Goal: Information Seeking & Learning: Learn about a topic

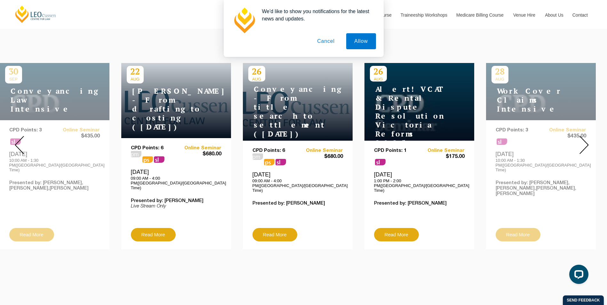
scroll to position [241, 0]
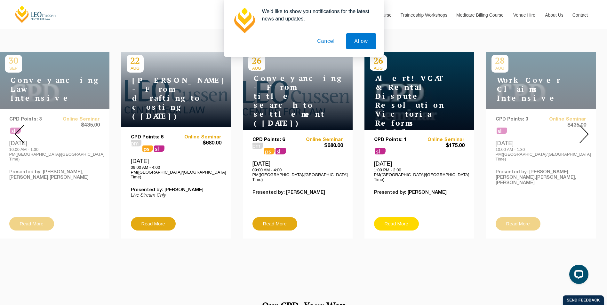
click at [397, 217] on link "Read More" at bounding box center [396, 223] width 45 height 13
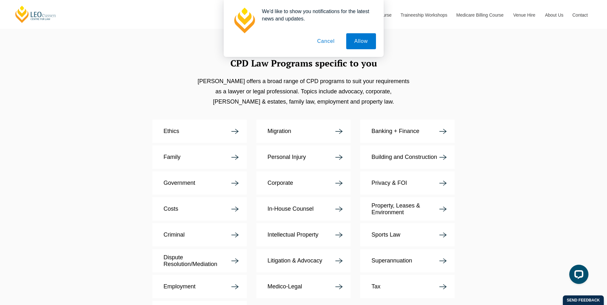
scroll to position [1133, 0]
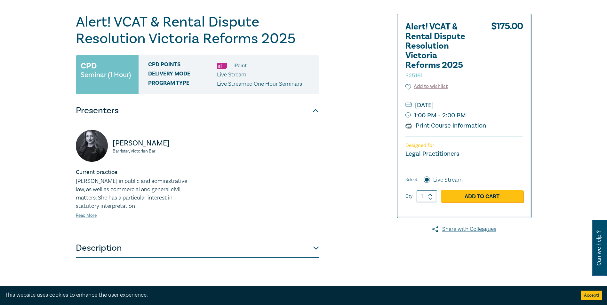
scroll to position [60, 0]
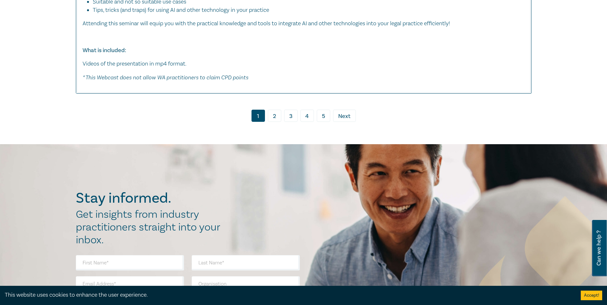
scroll to position [3425, 0]
